Goal: Task Accomplishment & Management: Use online tool/utility

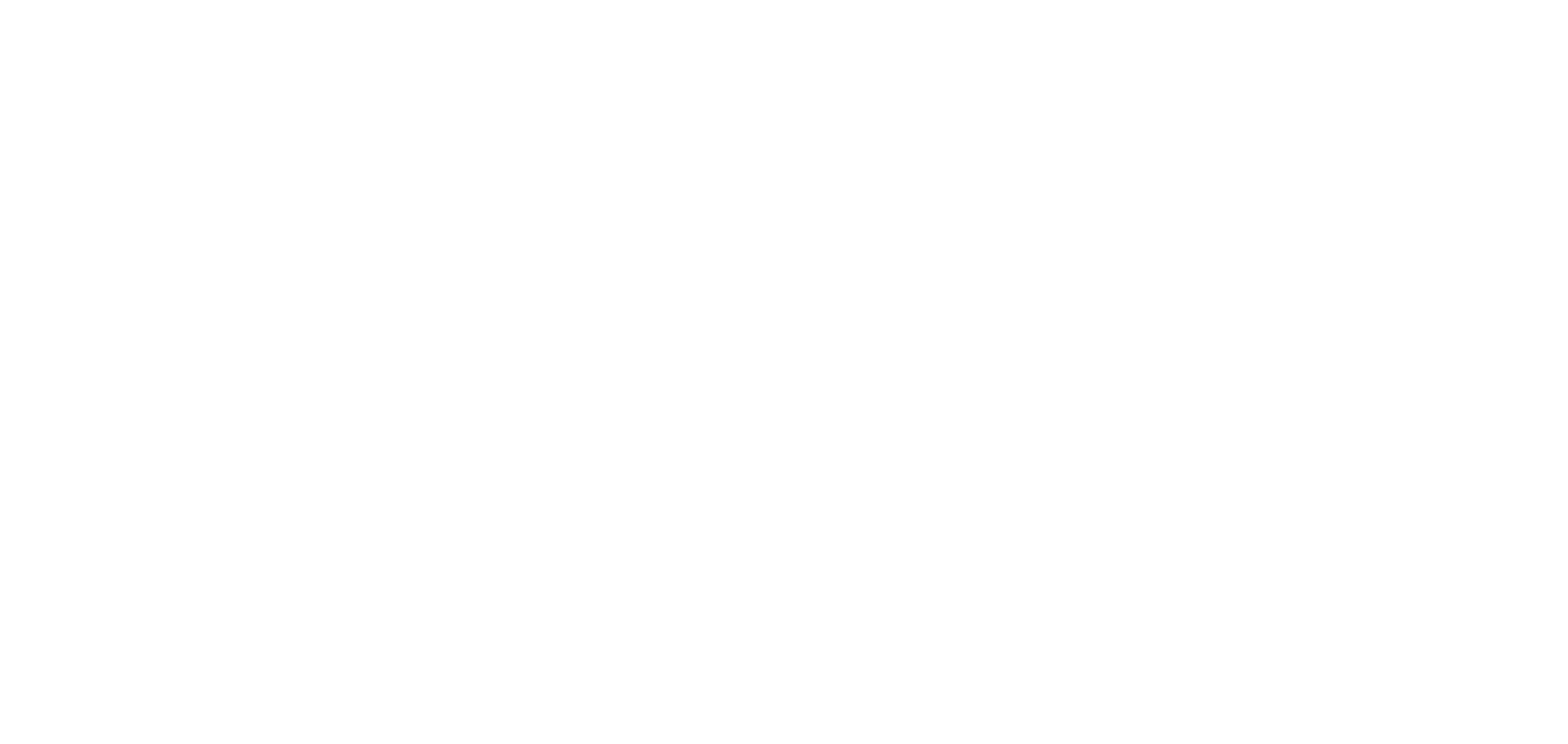
click at [1565, 31] on div at bounding box center [784, 372] width 1568 height 744
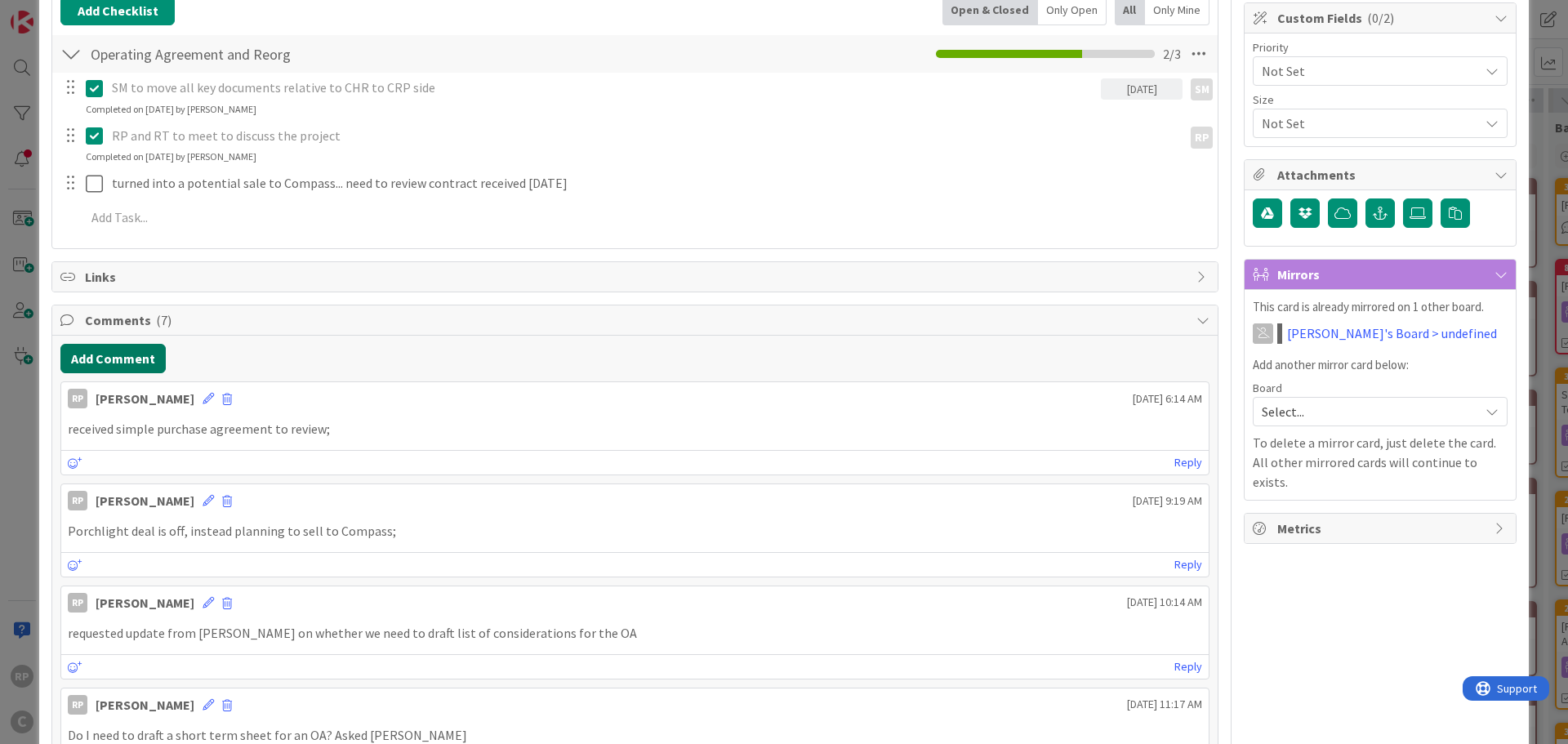
click at [125, 364] on button "Add Comment" at bounding box center [113, 358] width 105 height 30
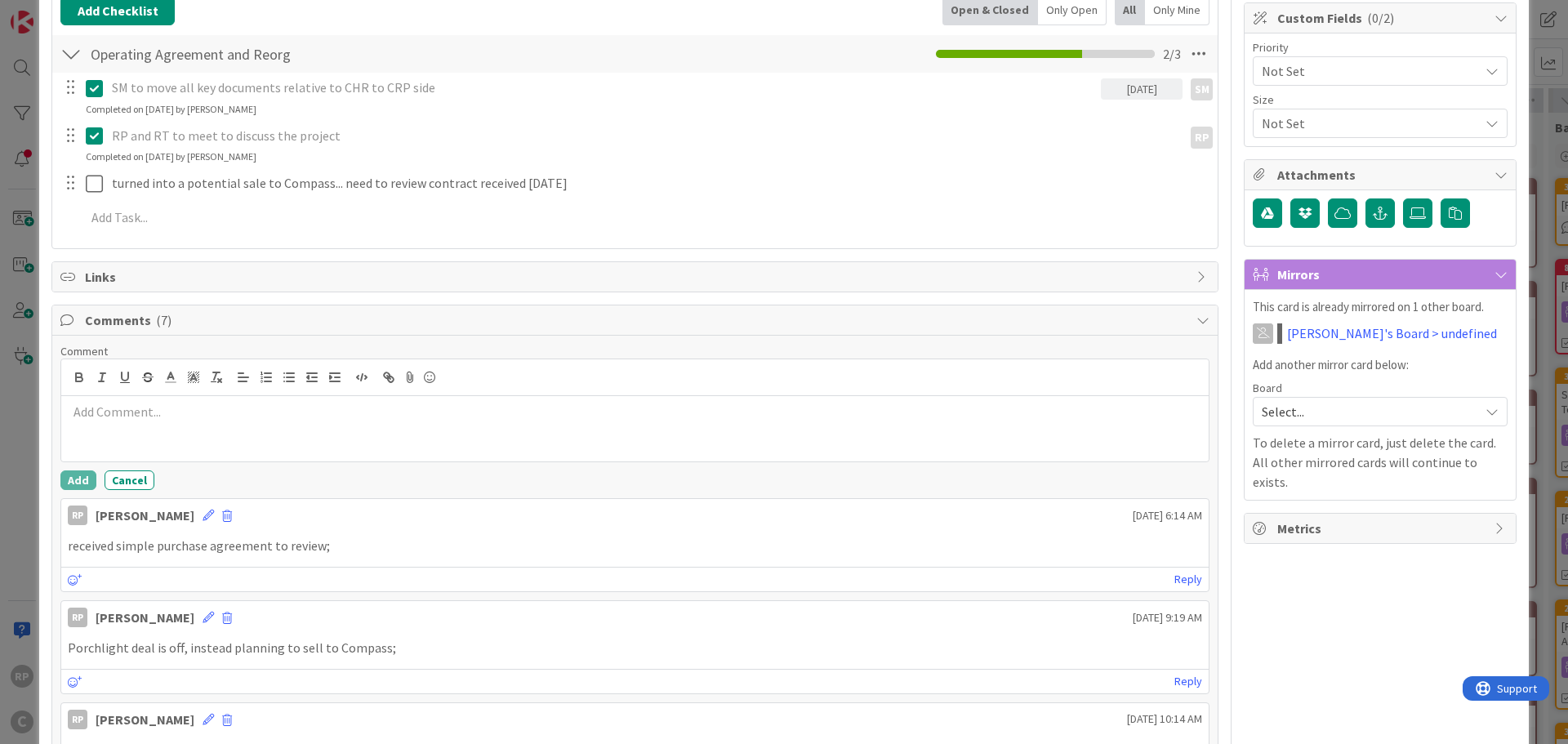
click at [162, 438] on div at bounding box center [635, 429] width 1147 height 65
click at [60, 485] on button "Add" at bounding box center [78, 480] width 36 height 20
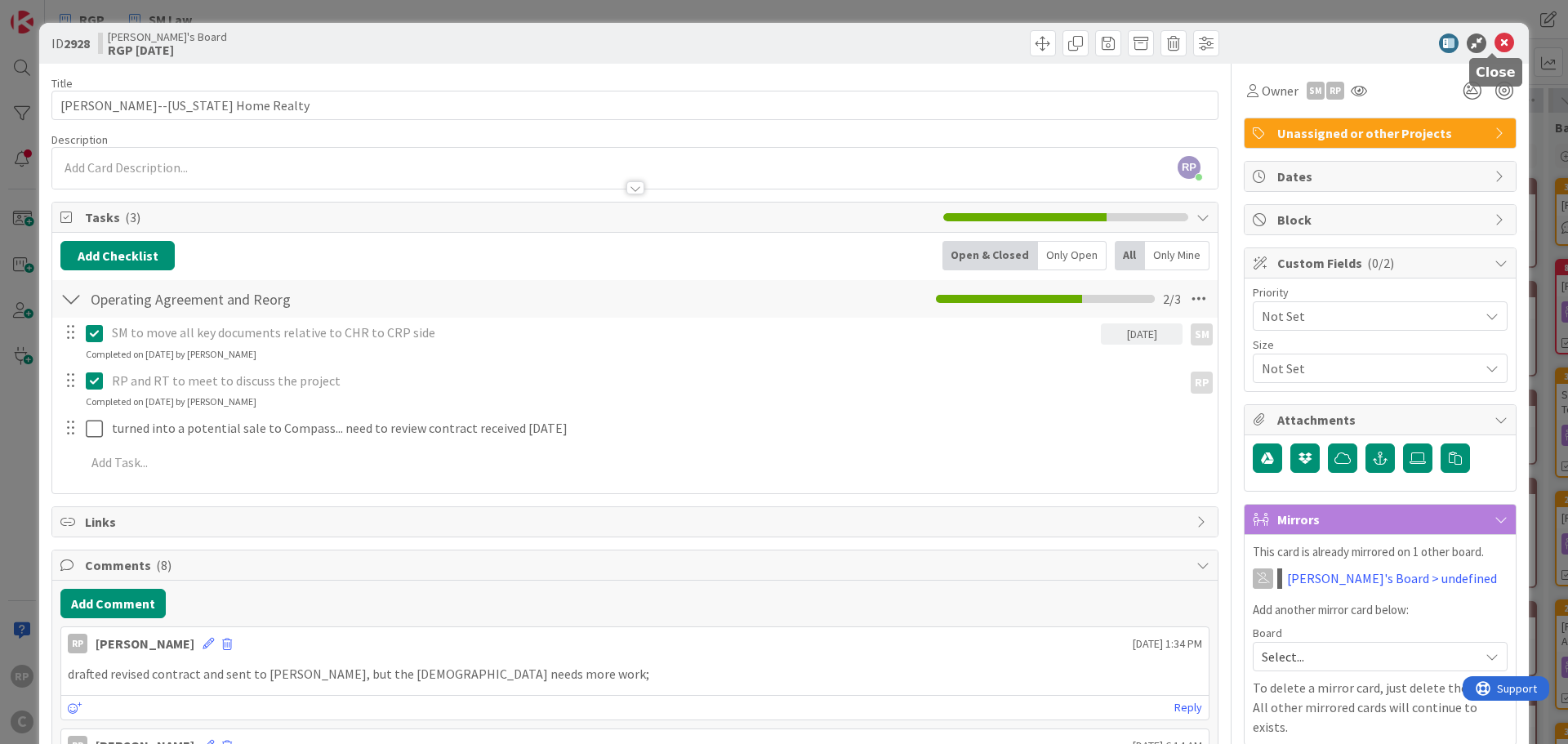
click at [1496, 43] on icon at bounding box center [1504, 43] width 20 height 20
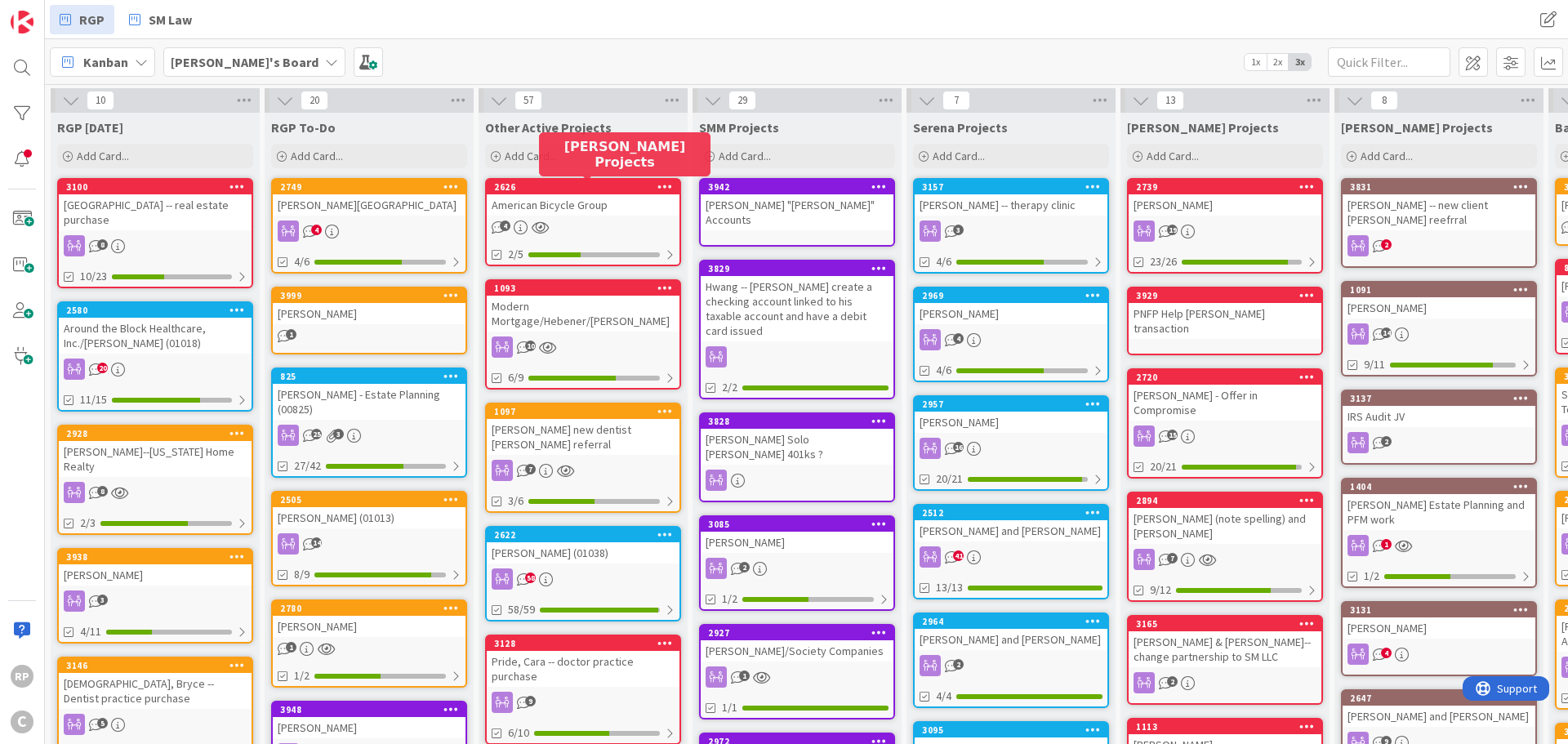
click at [571, 184] on div "2626" at bounding box center [586, 187] width 185 height 11
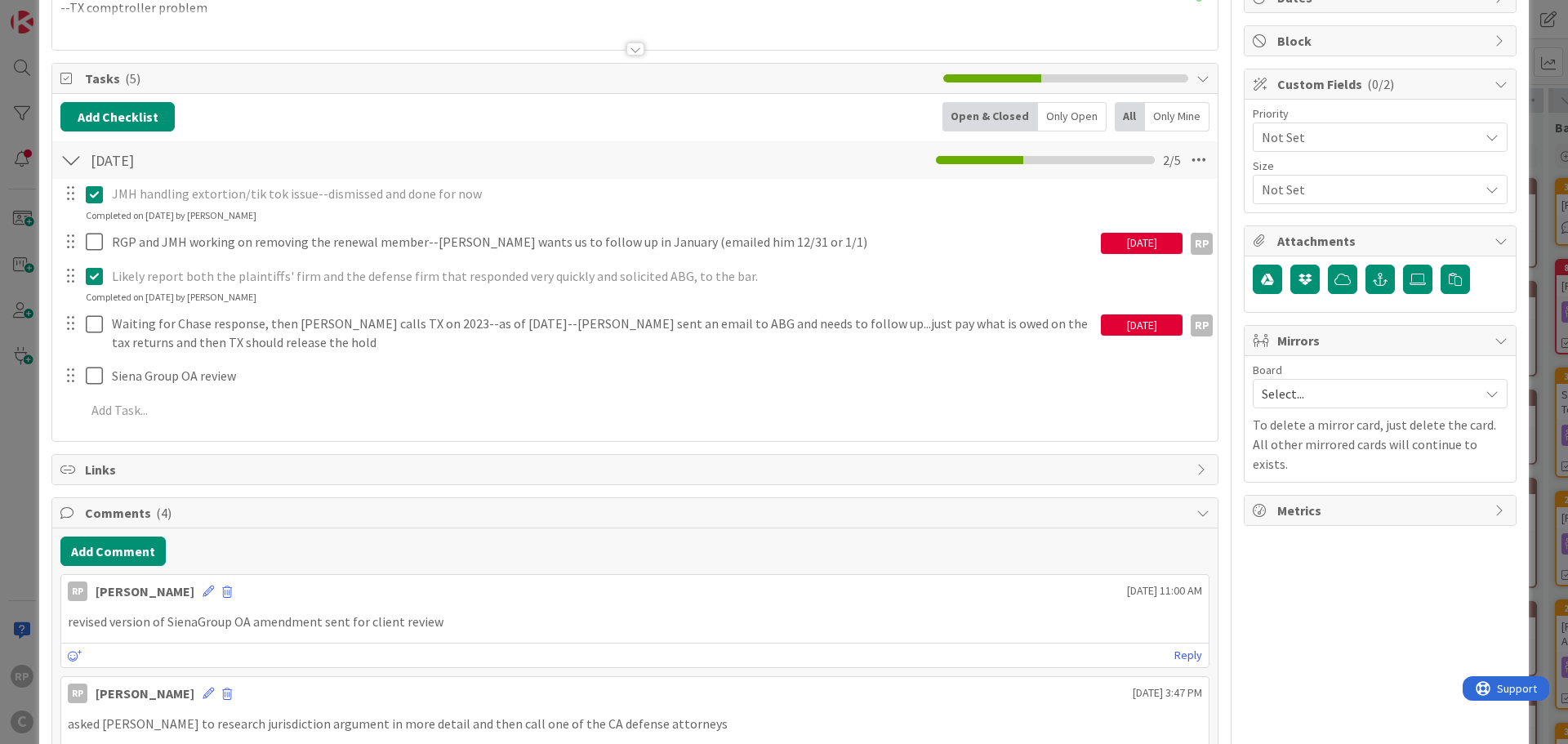
scroll to position [164, 0]
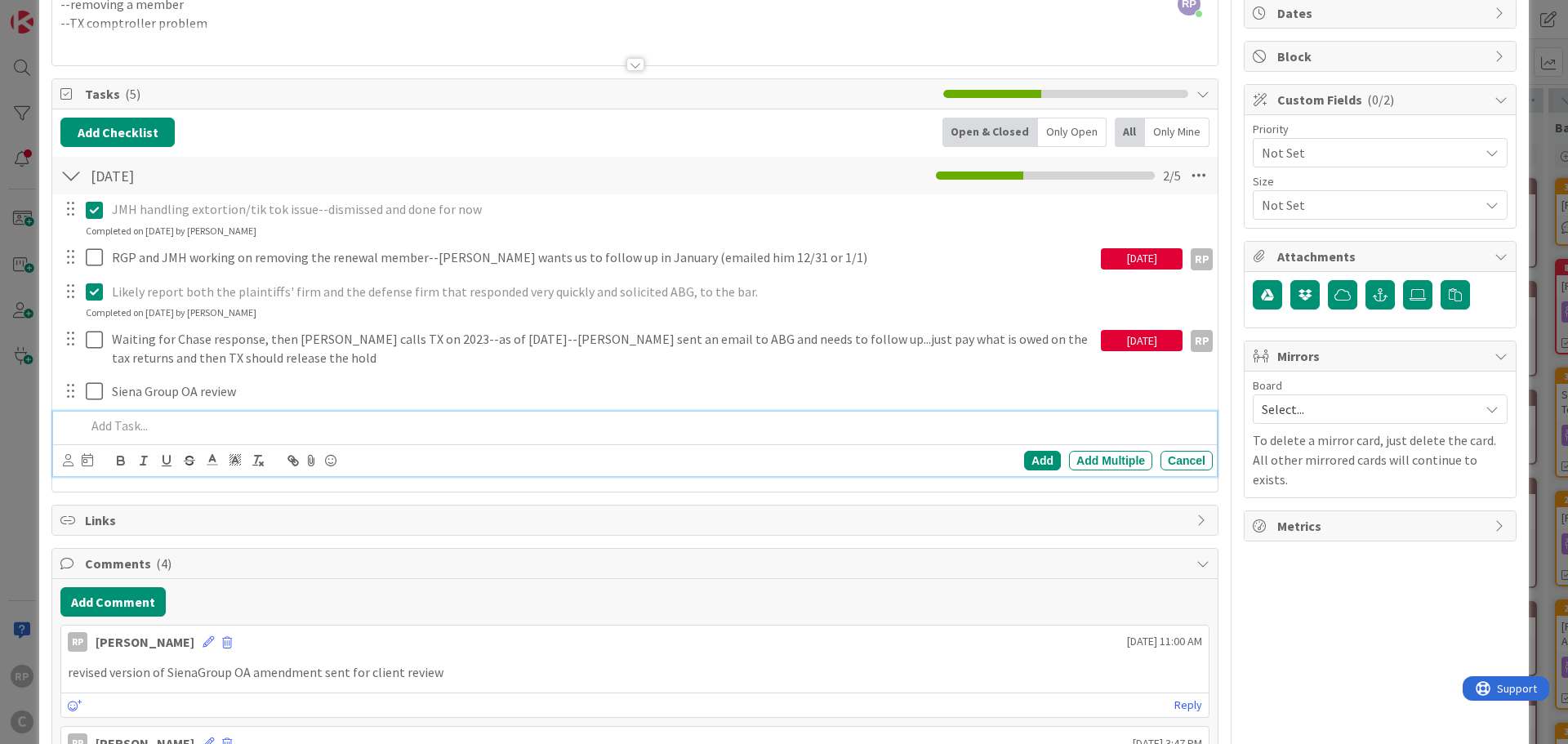
click at [131, 437] on div at bounding box center [646, 425] width 1133 height 29
click at [814, 431] on p "please draft a deadlock notice that can be modified by the client to factor the…" at bounding box center [646, 426] width 1120 height 19
click at [800, 430] on p "please draft a deadlock notice that can be modified by the client to factor the…" at bounding box center [646, 426] width 1120 height 19
click at [853, 427] on p "please draft a deadlock notice that can be modified by the client to factor the…" at bounding box center [646, 426] width 1120 height 19
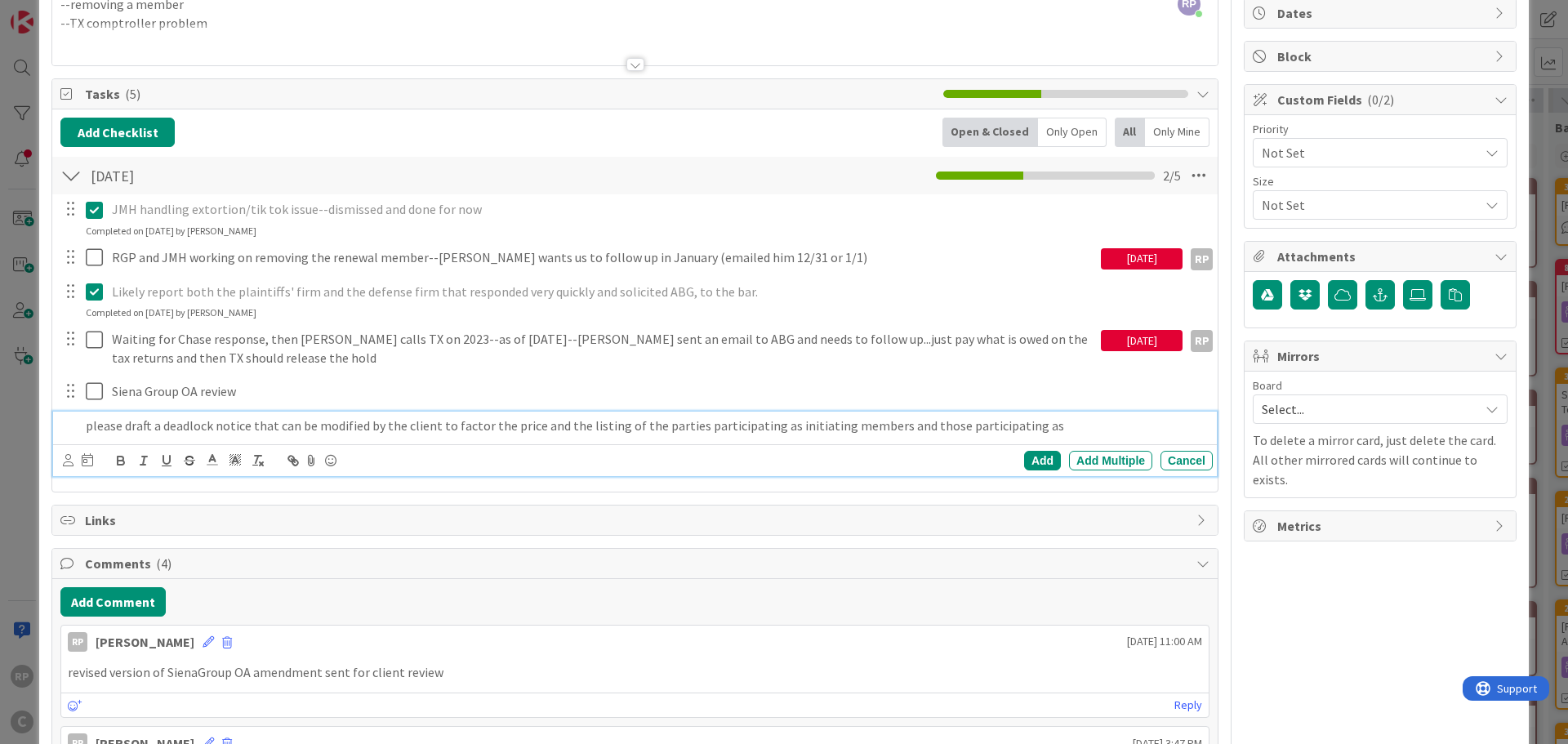
click at [1105, 407] on div "JMH handling extortion/tik tok issue--dismissed and done for now Update Cancel …" at bounding box center [635, 338] width 1149 height 287
click at [1077, 426] on p "please draft a deadlock notice that can be modified by the client to factor the…" at bounding box center [646, 426] width 1120 height 19
click at [65, 459] on icon at bounding box center [68, 459] width 10 height 12
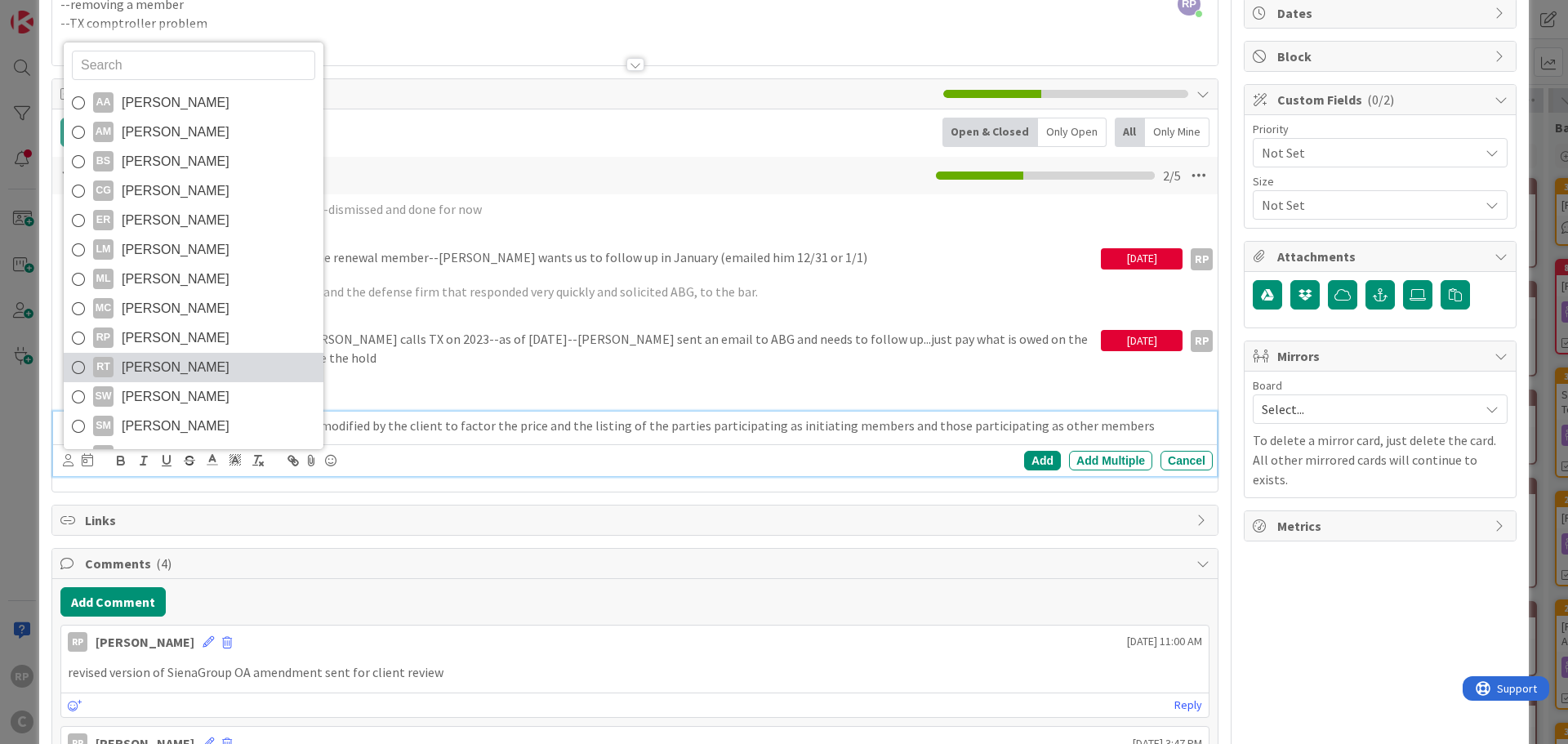
click at [153, 367] on span "[PERSON_NAME]" at bounding box center [176, 367] width 108 height 24
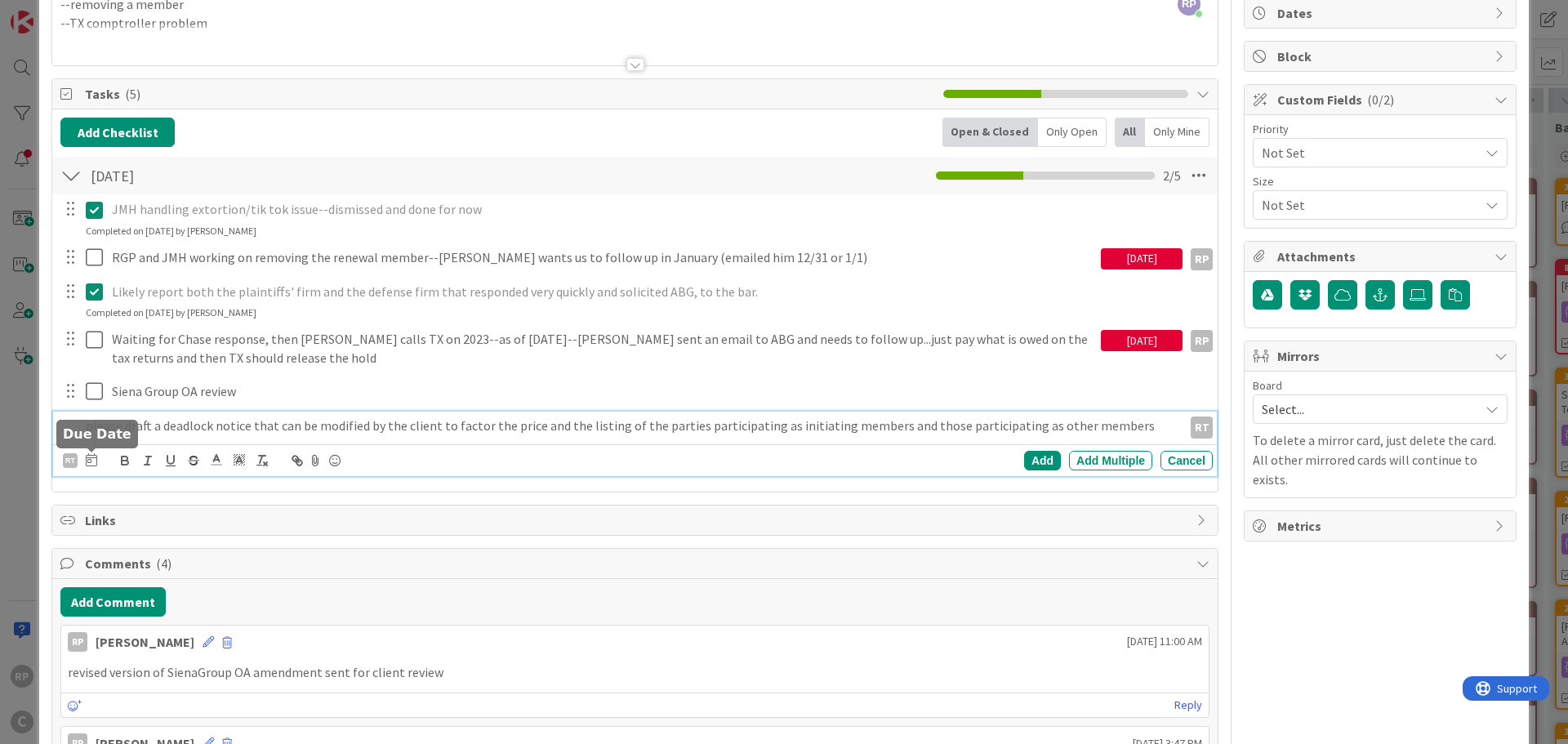
click at [90, 465] on icon at bounding box center [91, 459] width 11 height 13
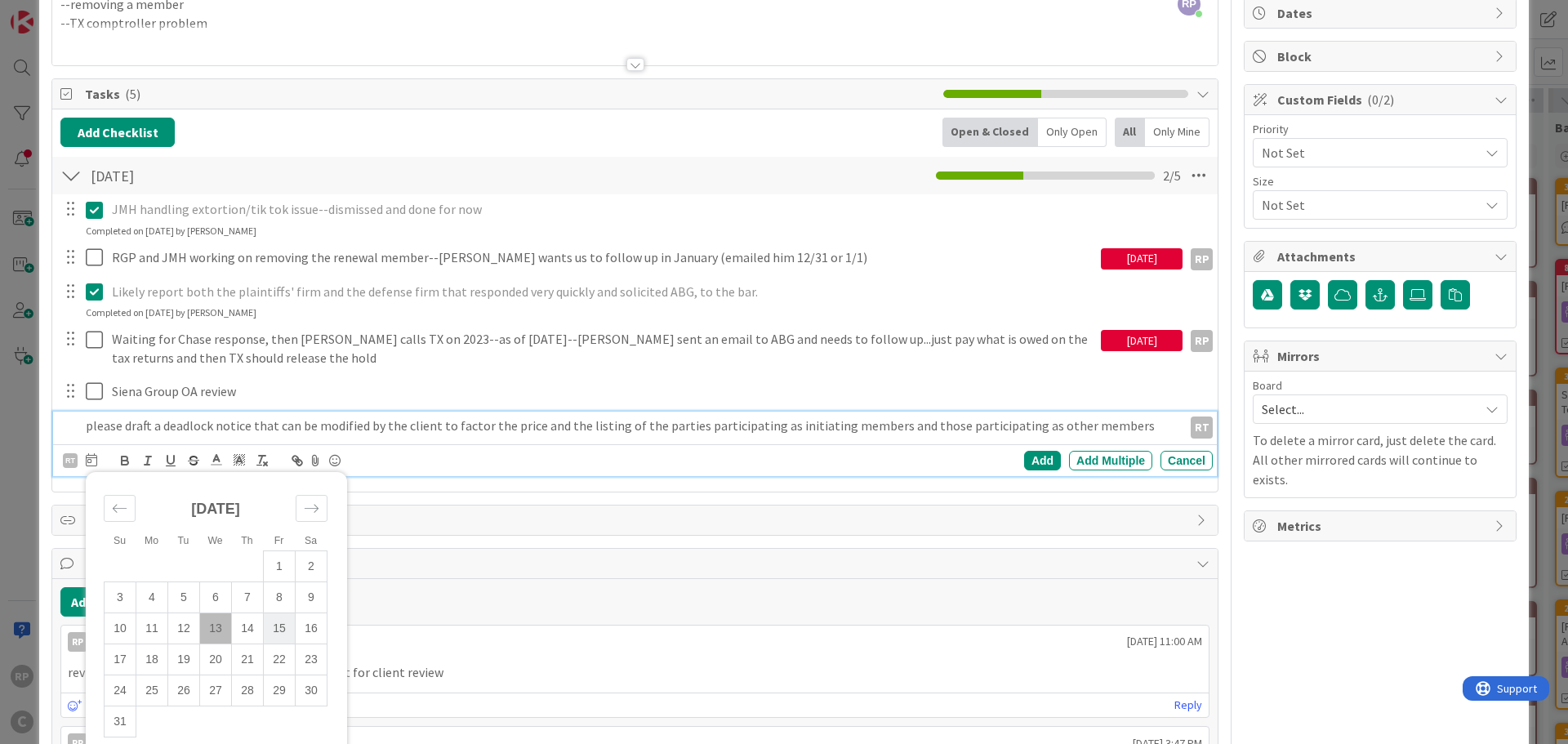
click at [279, 626] on td "15" at bounding box center [279, 627] width 32 height 31
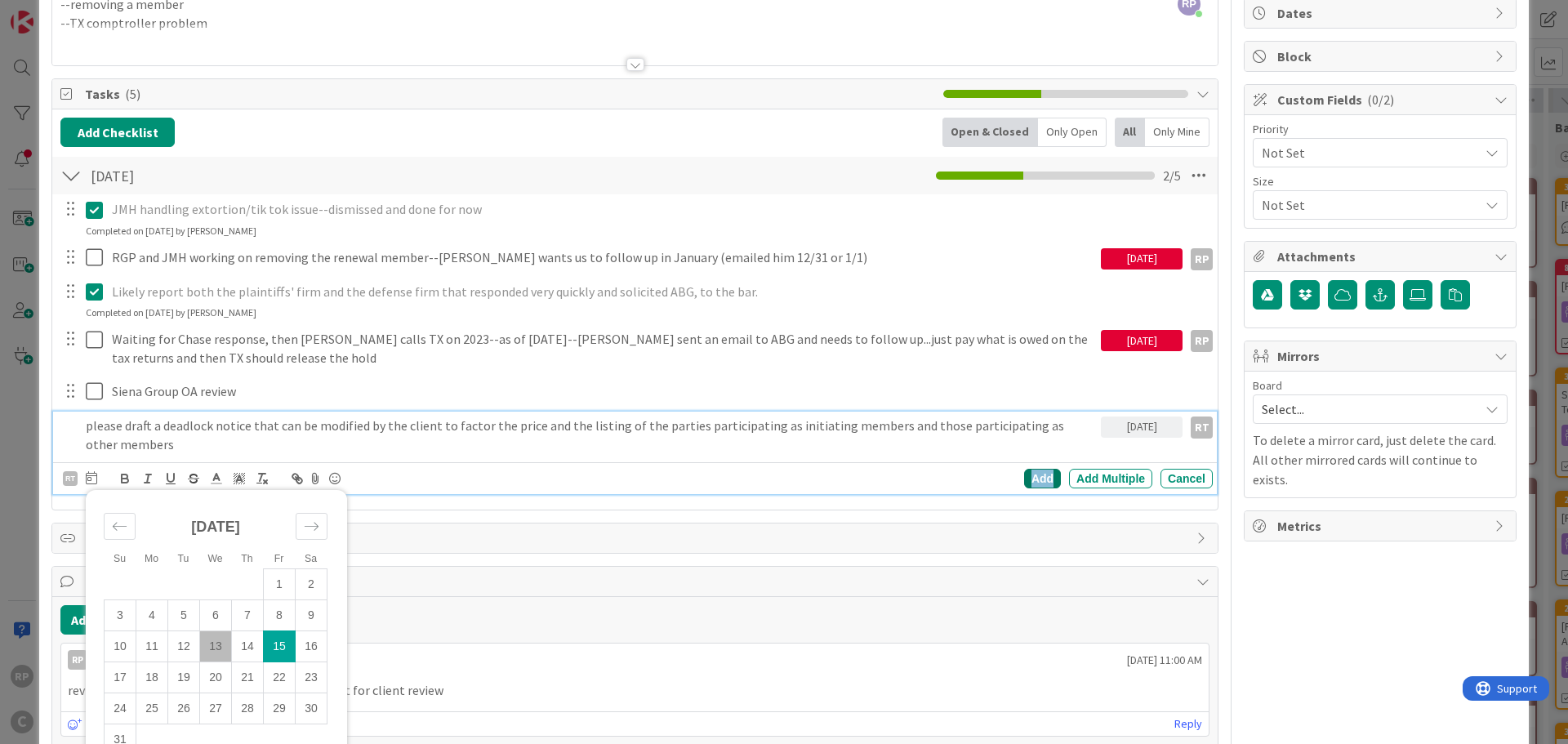
click at [1025, 471] on div "Add" at bounding box center [1042, 478] width 36 height 20
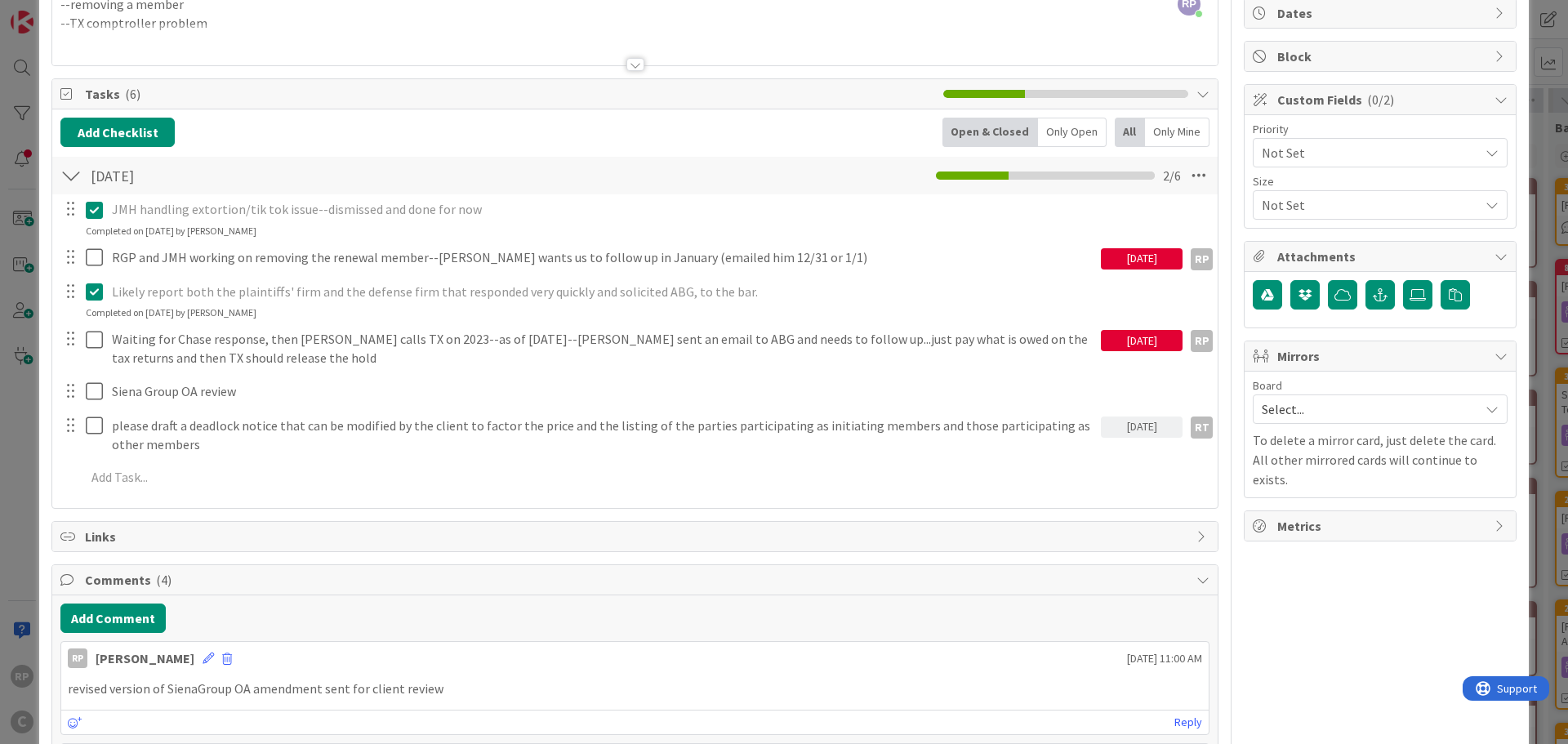
click at [1326, 407] on span "Select..." at bounding box center [1366, 408] width 209 height 23
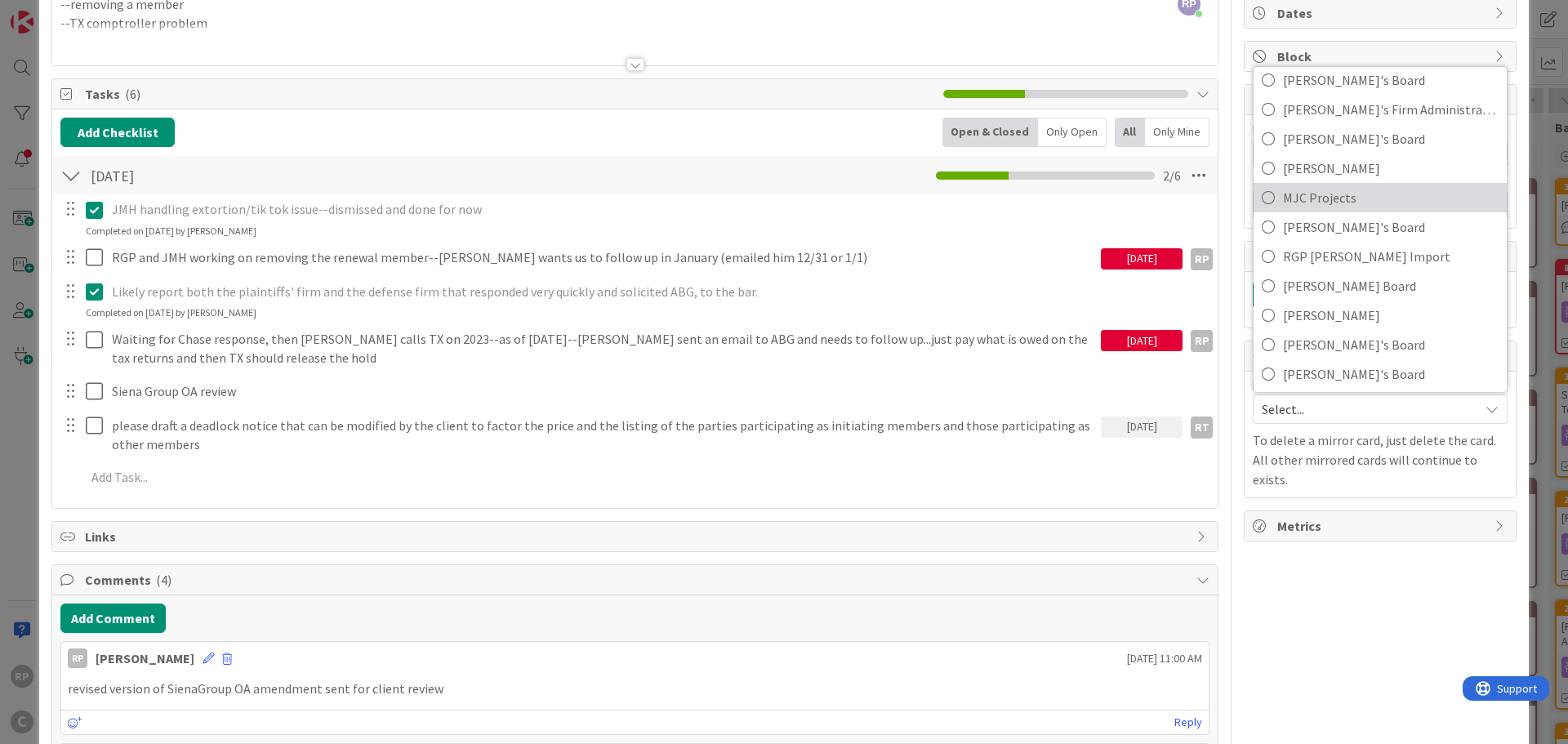
scroll to position [109, 0]
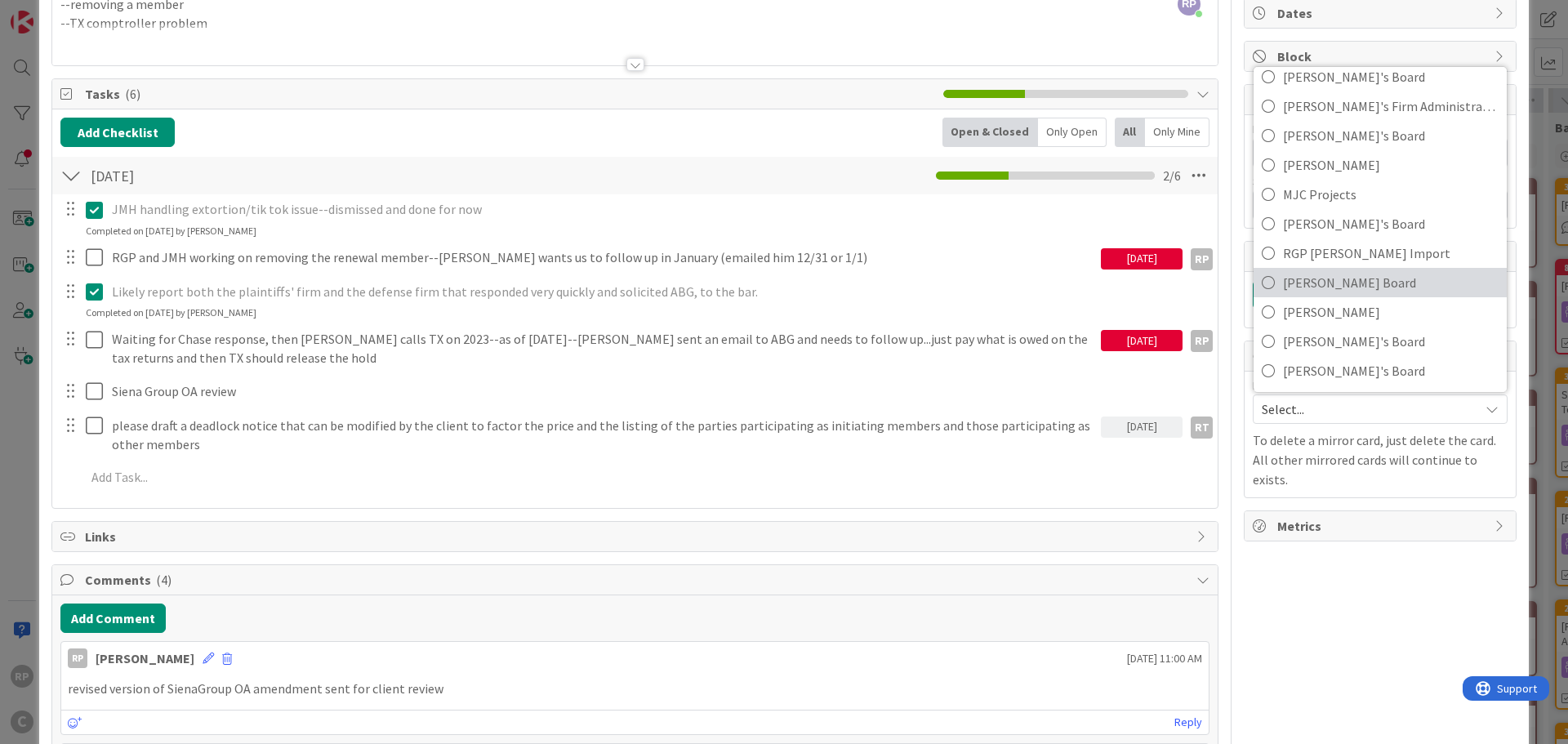
click at [1325, 277] on span "[PERSON_NAME] Board" at bounding box center [1391, 283] width 216 height 24
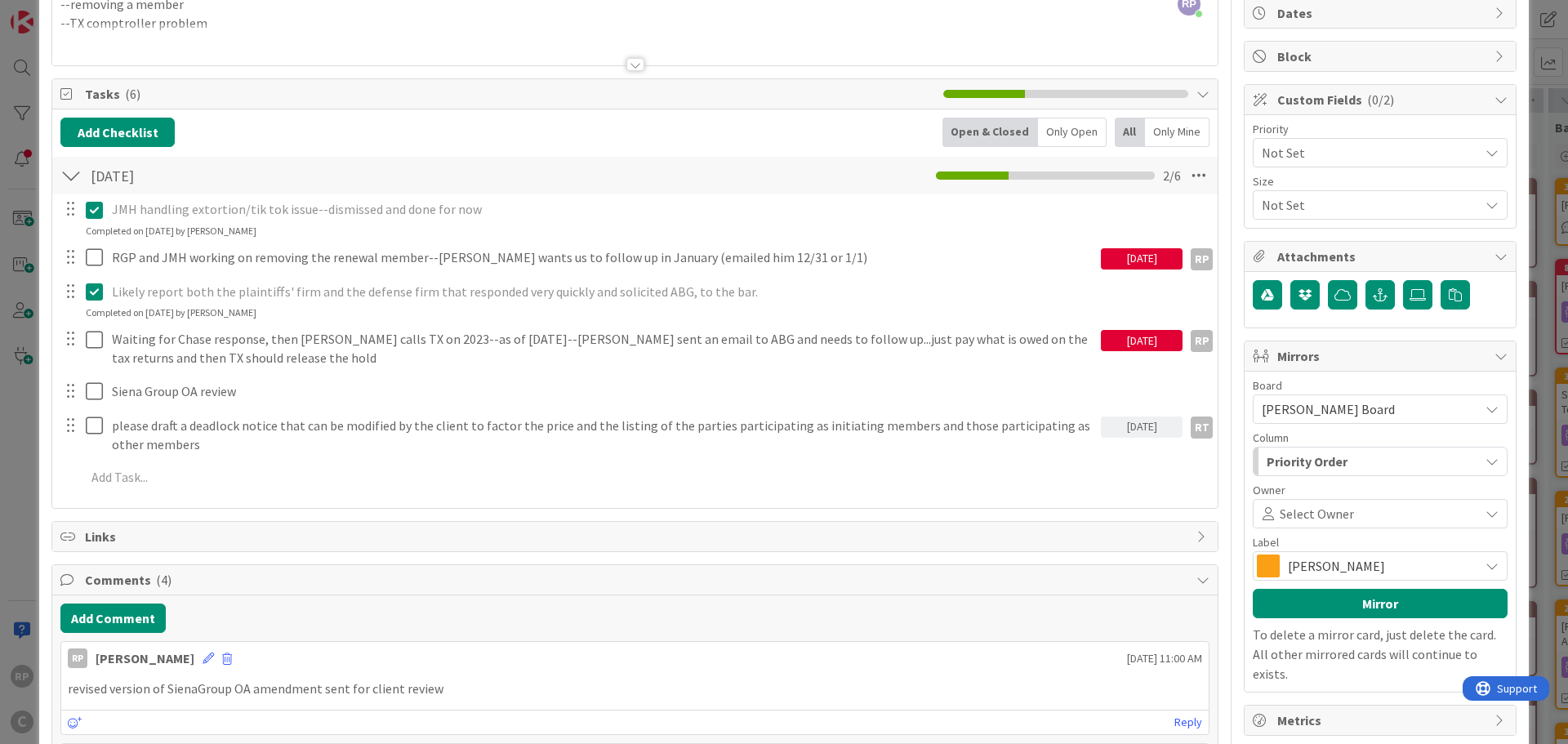
click at [1318, 515] on span "Select Owner" at bounding box center [1317, 513] width 74 height 20
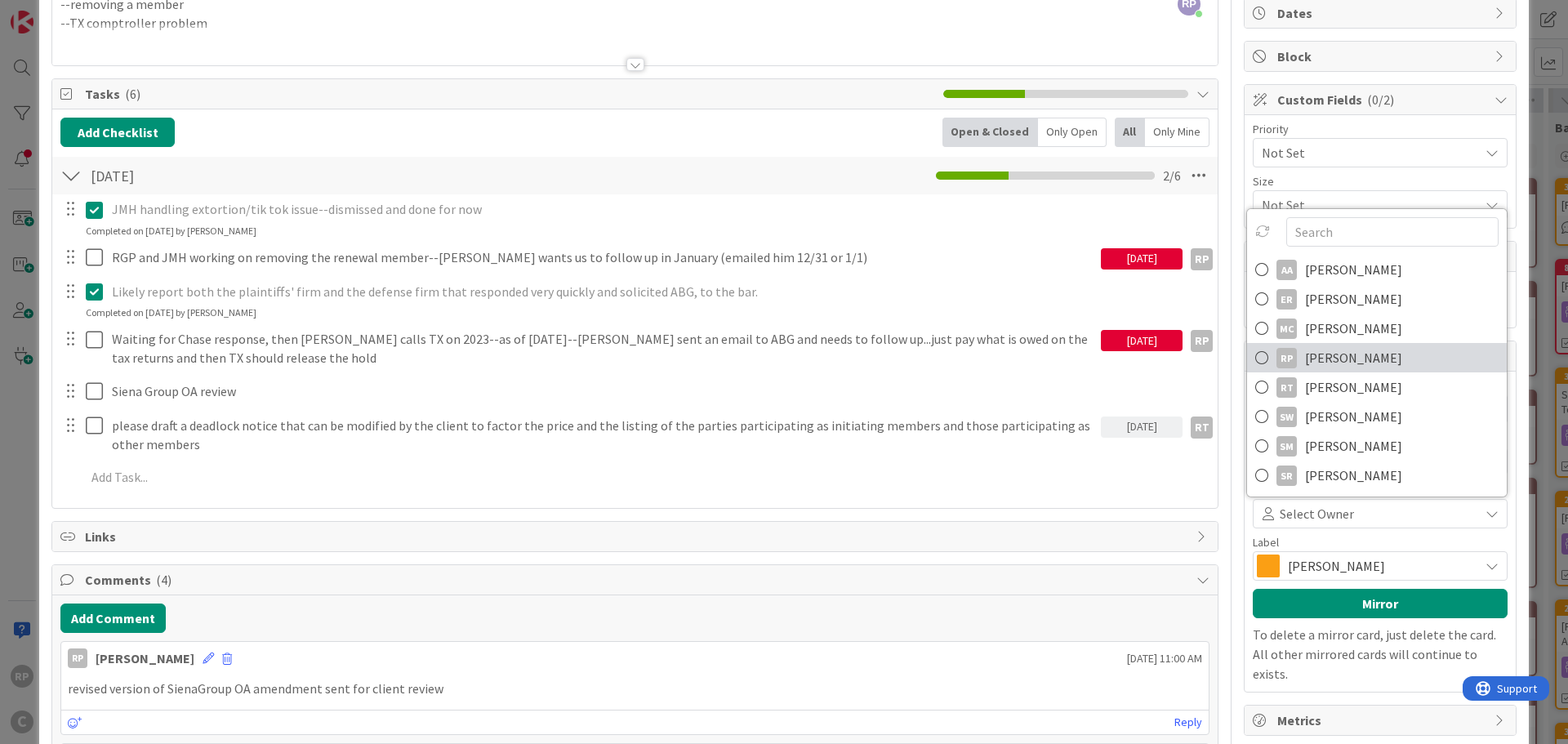
click at [1347, 370] on link "RP [PERSON_NAME]" at bounding box center [1376, 358] width 260 height 30
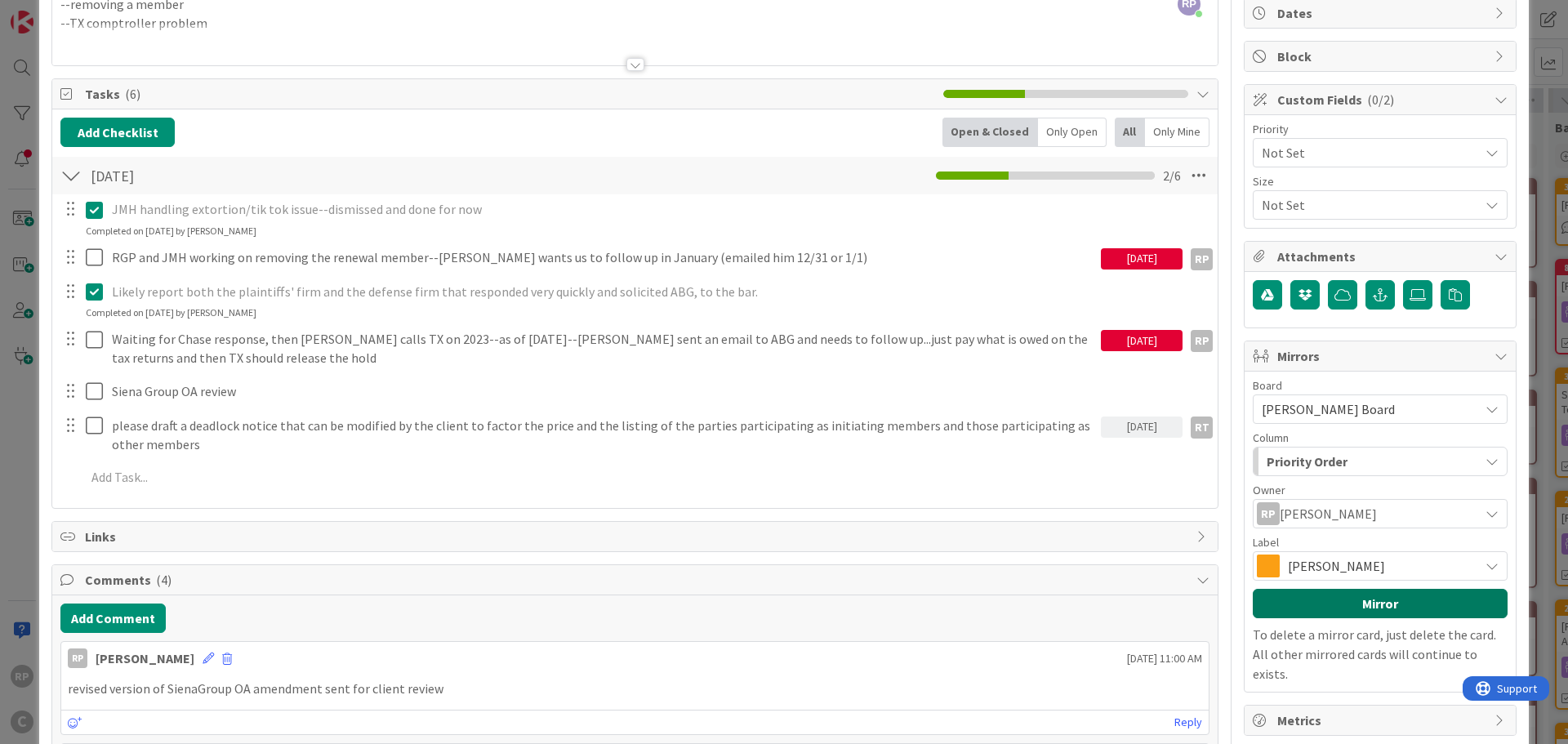
click at [1318, 598] on button "Mirror" at bounding box center [1380, 604] width 255 height 30
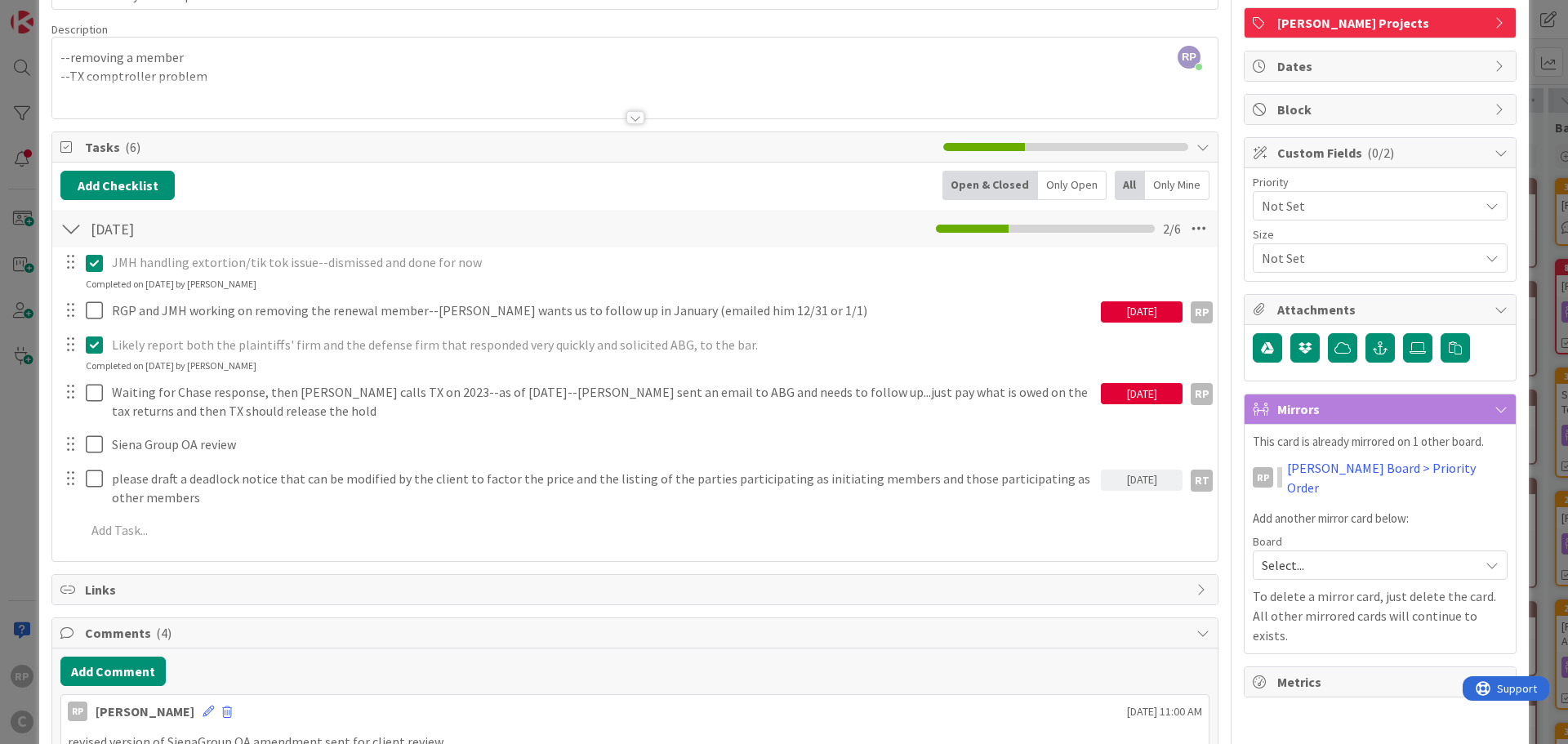
scroll to position [82, 0]
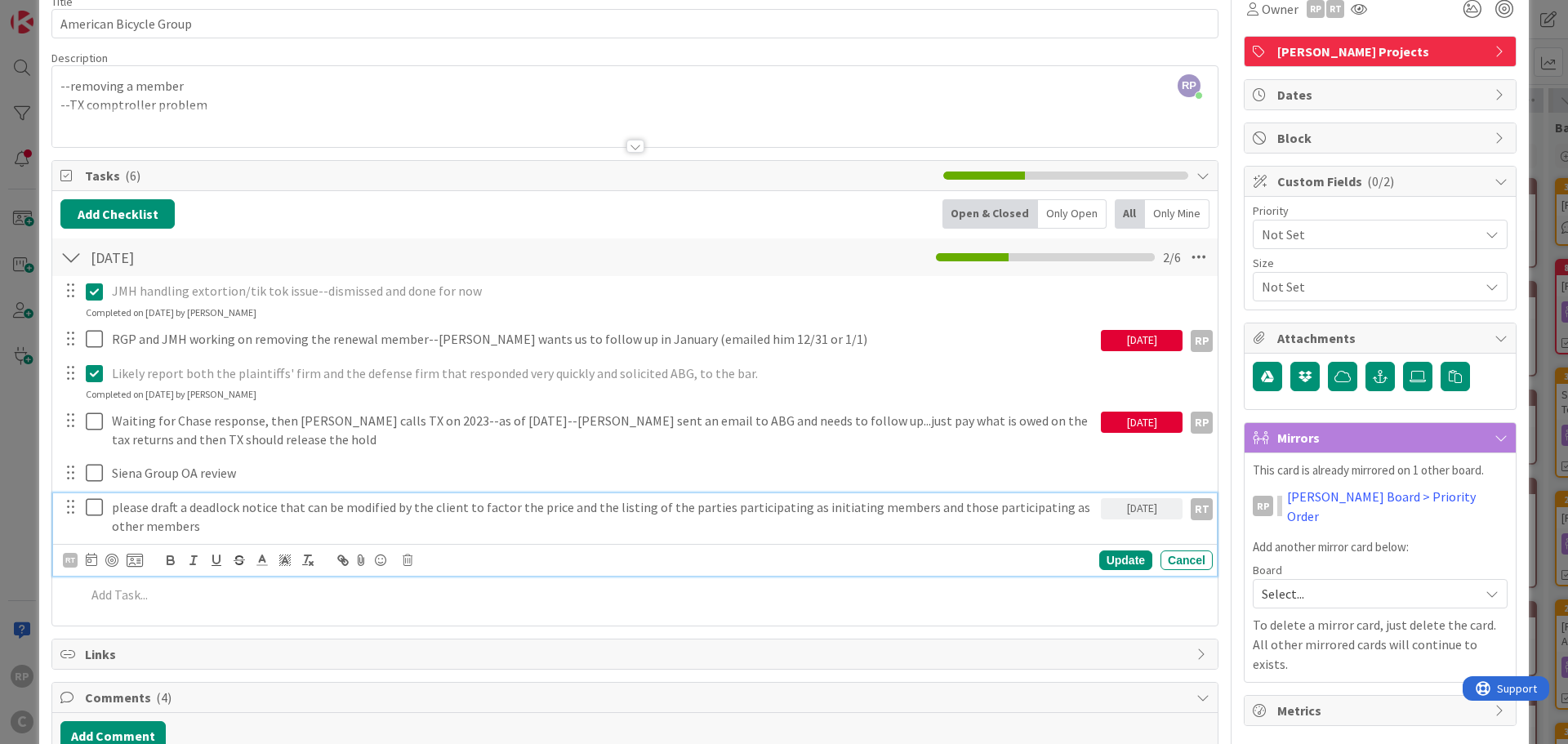
click at [238, 511] on p "please draft a deadlock notice that can be modified by the client to factor the…" at bounding box center [603, 515] width 983 height 36
click at [277, 504] on p "please draft a deadlock notice that can be modified by the client to factor the…" at bounding box center [603, 515] width 983 height 36
click at [1115, 560] on div "Update" at bounding box center [1125, 560] width 53 height 20
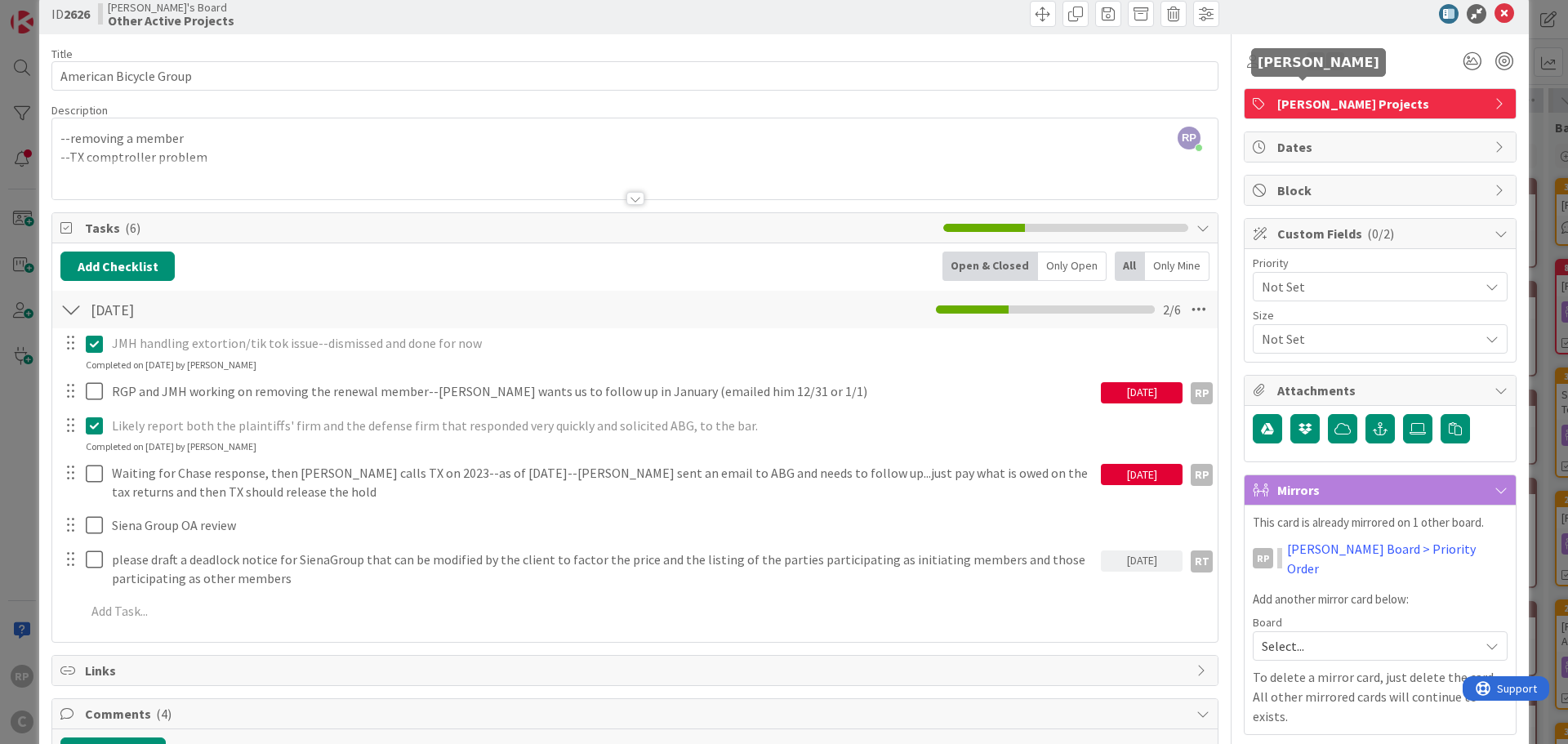
scroll to position [0, 0]
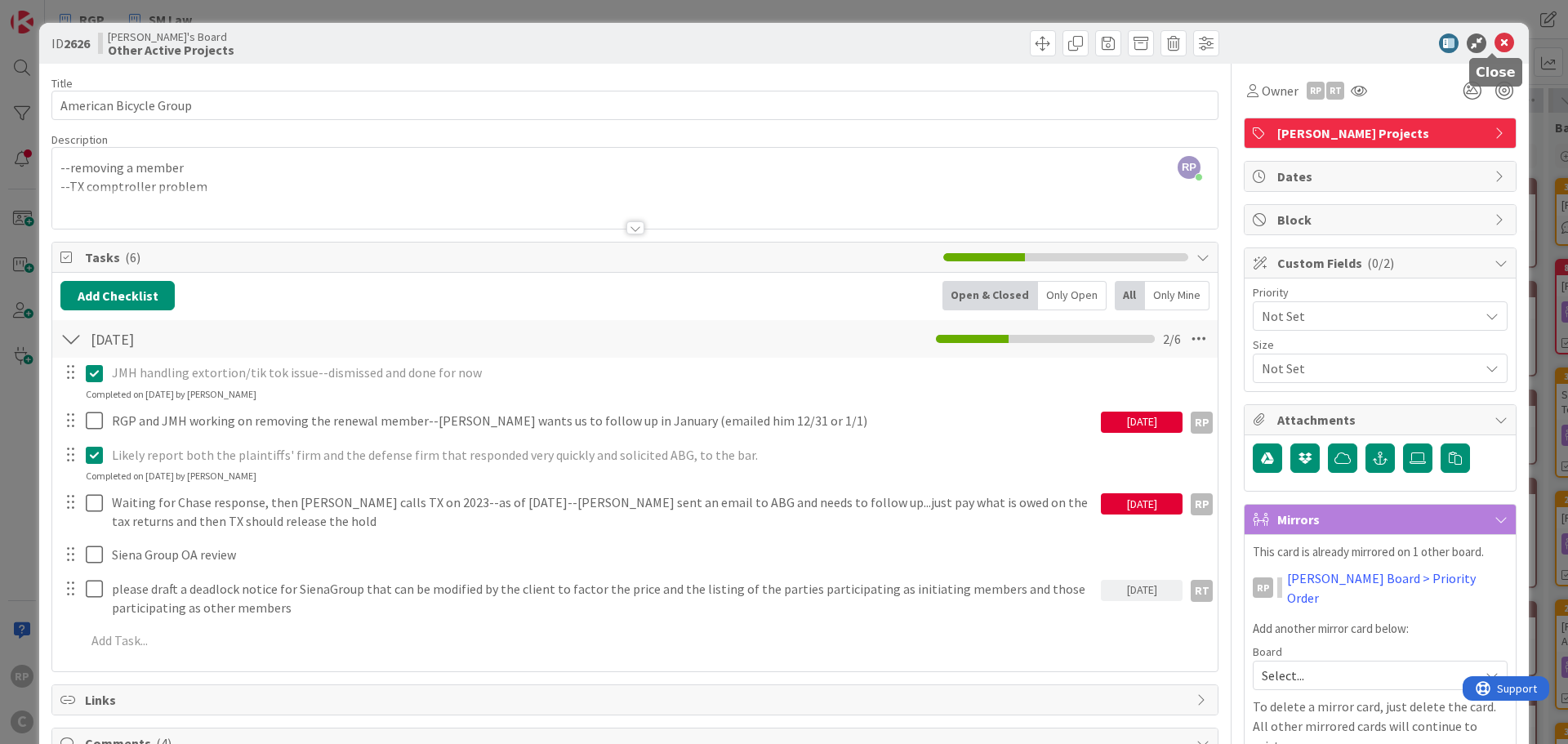
click at [1494, 37] on icon at bounding box center [1504, 43] width 20 height 20
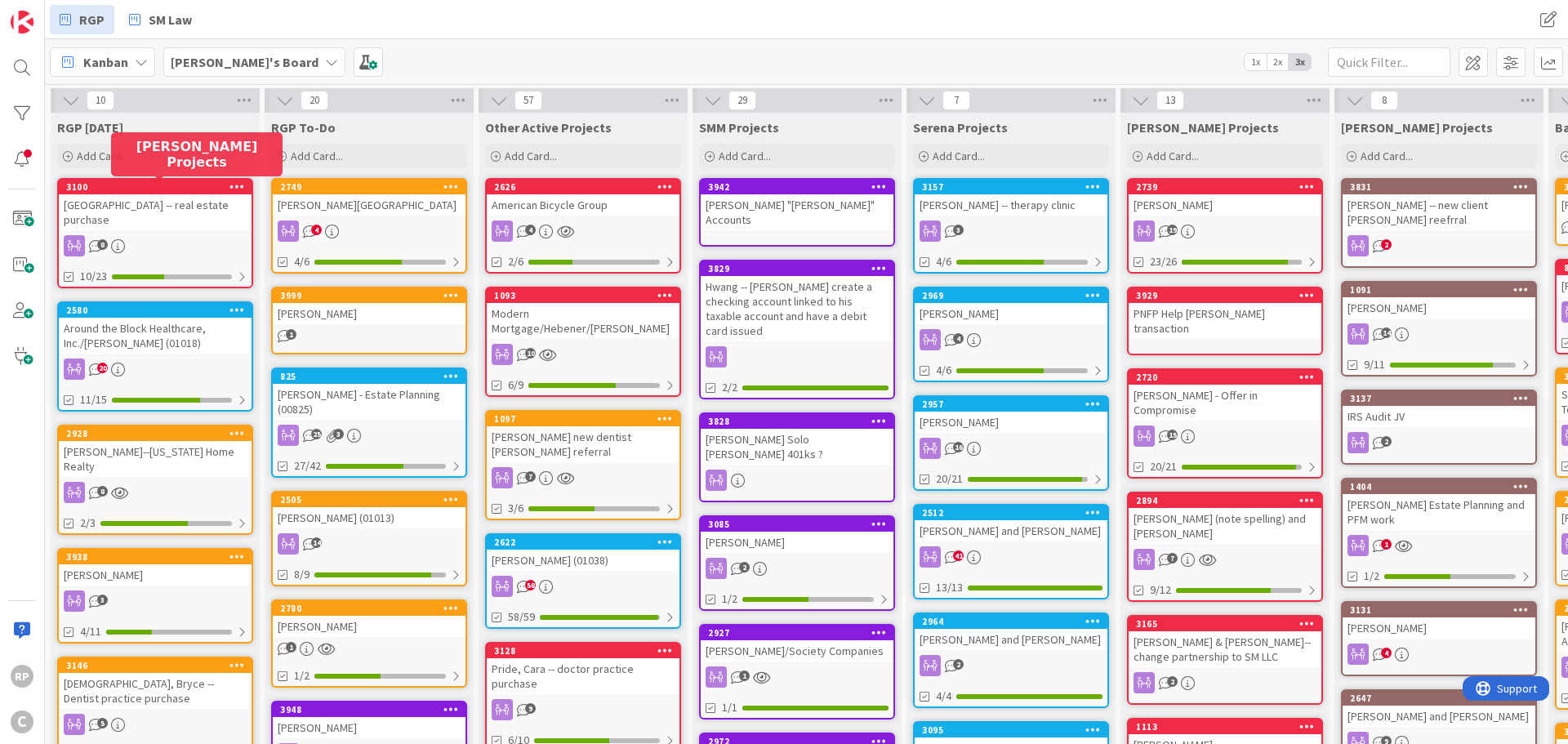
click at [157, 196] on div "[GEOGRAPHIC_DATA] -- real estate purchase" at bounding box center [154, 212] width 193 height 36
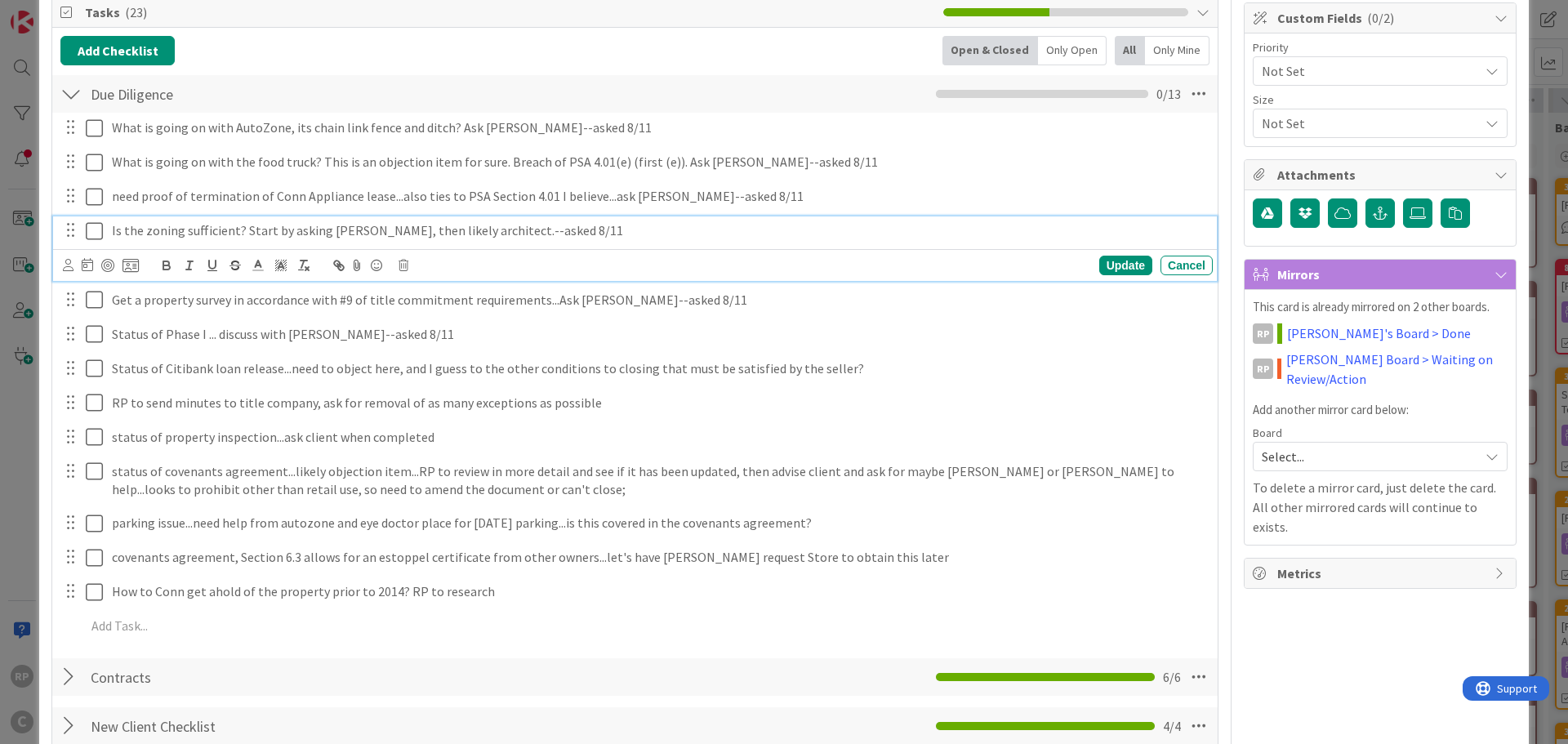
click at [581, 231] on p "Is the zoning sufficient? Start by asking [PERSON_NAME], then likely architect.…" at bounding box center [659, 231] width 1094 height 19
click at [84, 267] on icon at bounding box center [87, 264] width 11 height 13
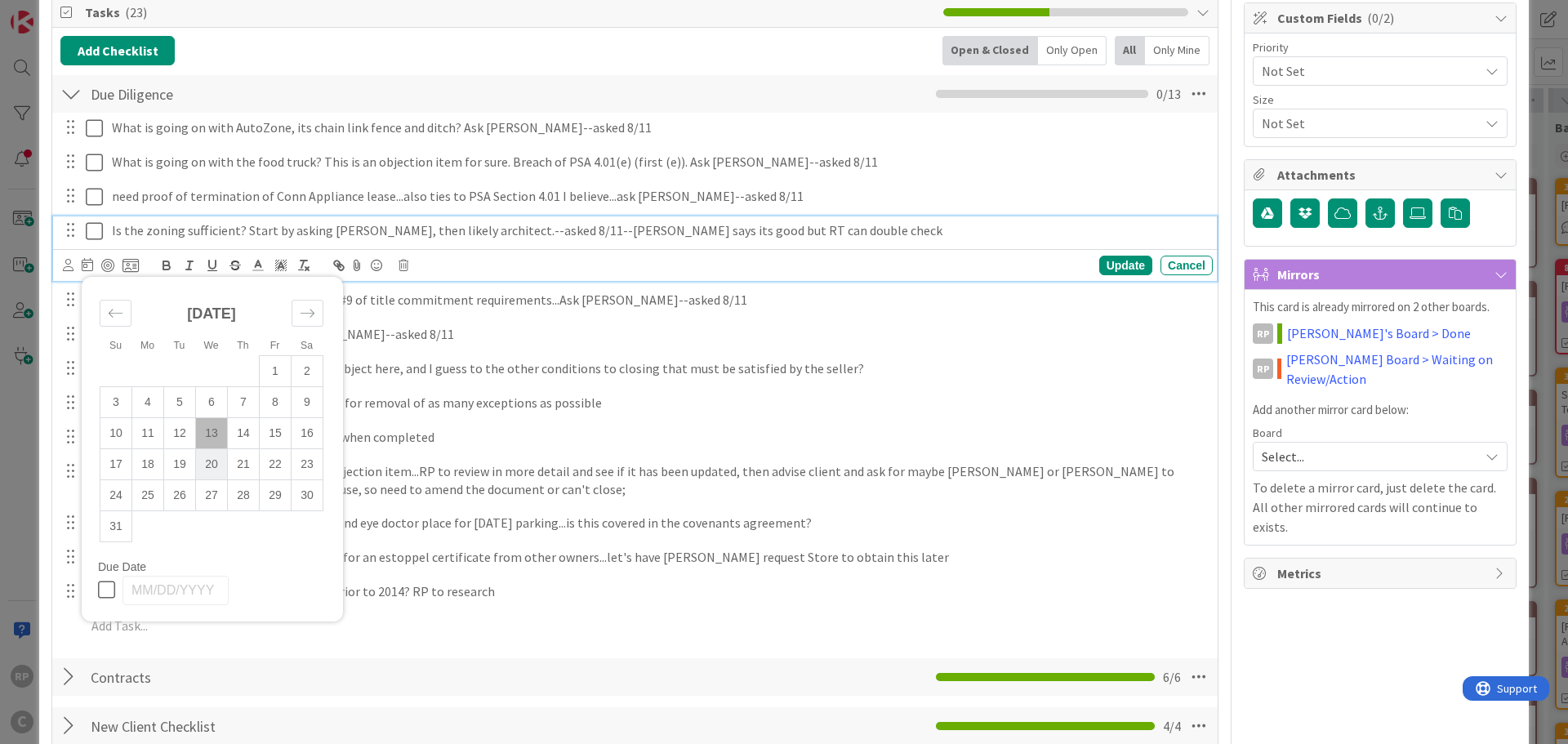
click at [199, 465] on td "20" at bounding box center [212, 463] width 32 height 31
type input "[DATE]"
click at [66, 264] on icon at bounding box center [68, 264] width 10 height 12
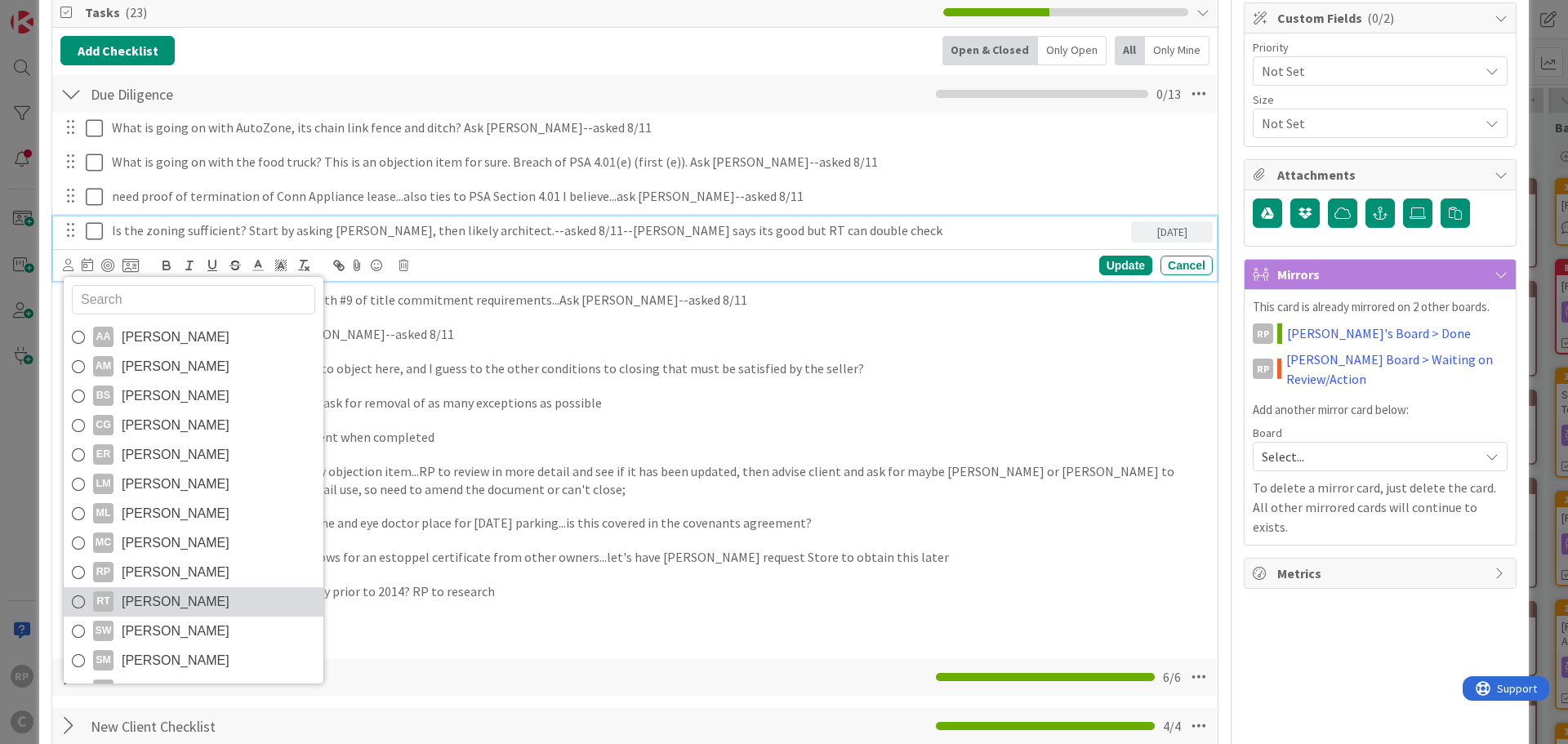
click at [170, 591] on span "[PERSON_NAME]" at bounding box center [176, 602] width 108 height 24
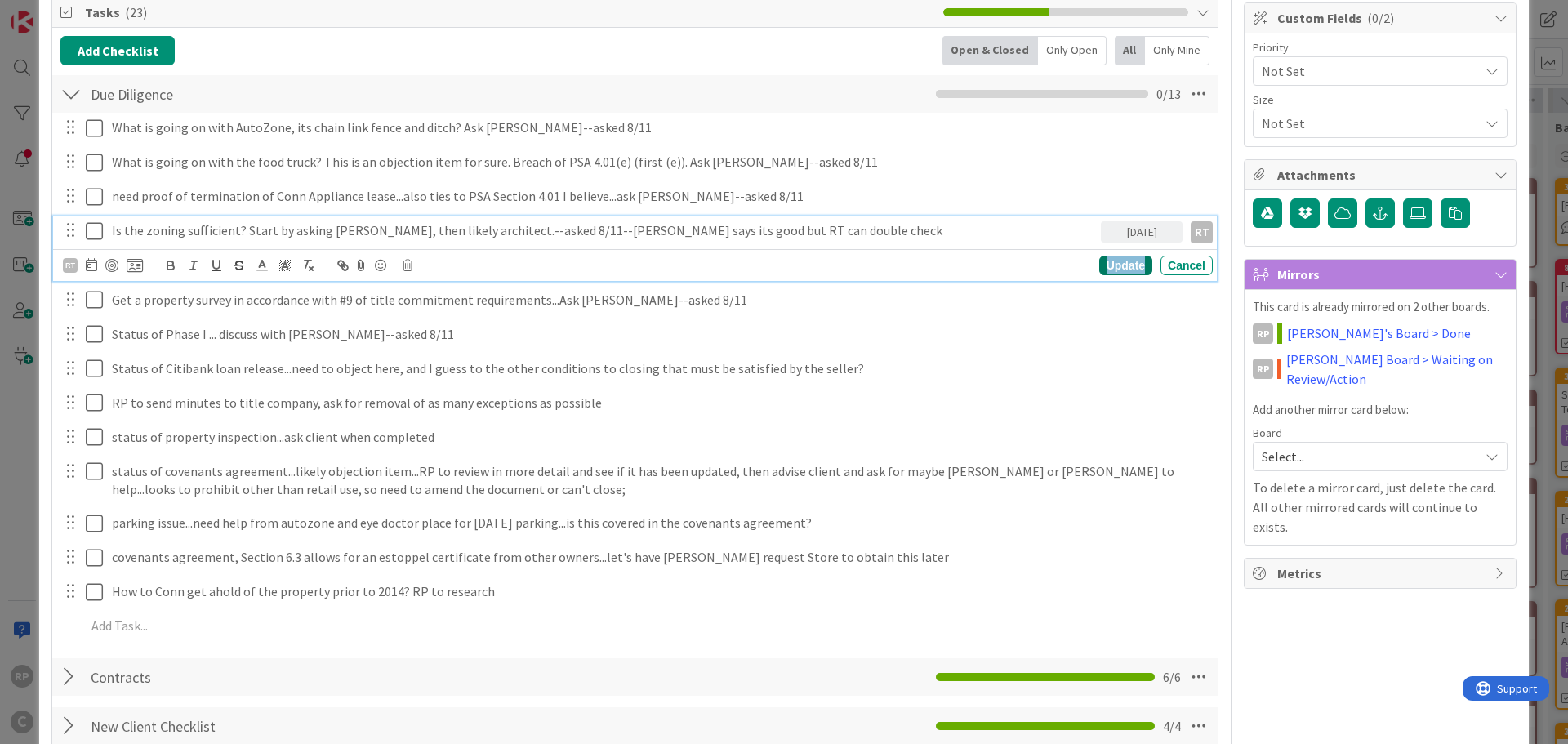
click at [1106, 267] on div "Update" at bounding box center [1125, 265] width 53 height 20
